Goal: Complete application form: Complete application form

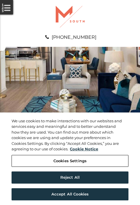
scroll to position [295, 0]
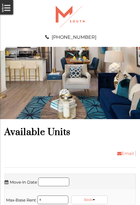
scroll to position [529, 0]
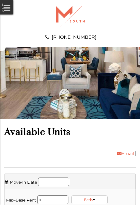
scroll to position [628, 0]
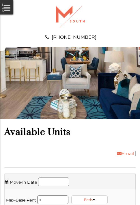
scroll to position [726, 0]
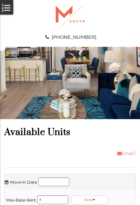
scroll to position [824, 0]
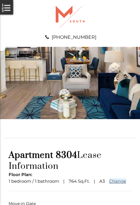
scroll to position [43, 0]
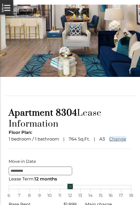
click at [70, 189] on link at bounding box center [70, 186] width 6 height 6
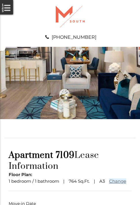
scroll to position [43, 0]
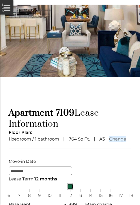
click at [70, 189] on link at bounding box center [70, 186] width 6 height 6
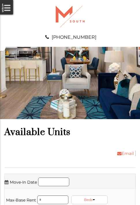
scroll to position [1157, 0]
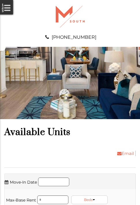
scroll to position [1255, 0]
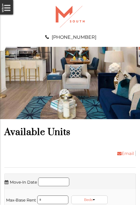
scroll to position [1354, 0]
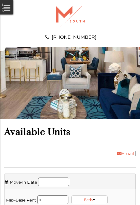
scroll to position [1489, 0]
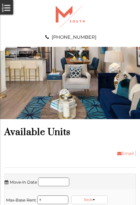
scroll to position [1723, 0]
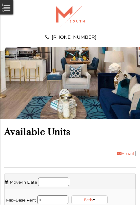
scroll to position [1821, 0]
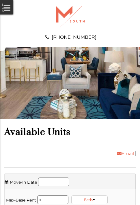
scroll to position [1920, 0]
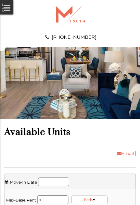
scroll to position [2018, 0]
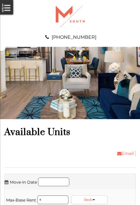
scroll to position [2153, 0]
